Goal: Information Seeking & Learning: Learn about a topic

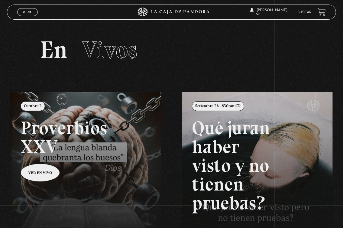
click at [308, 11] on link "Buscar" at bounding box center [304, 13] width 14 height 4
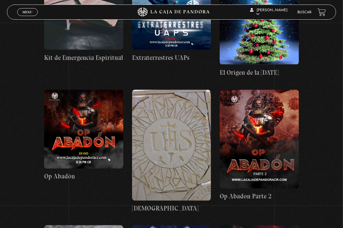
scroll to position [5792, 0]
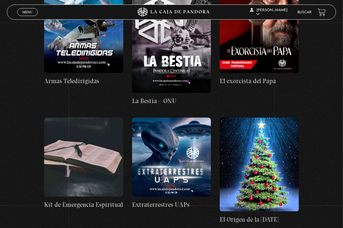
click at [187, 118] on figure at bounding box center [171, 157] width 79 height 79
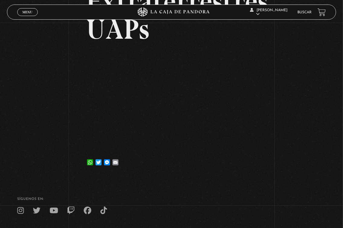
scroll to position [73, 0]
